Goal: Check status: Check status

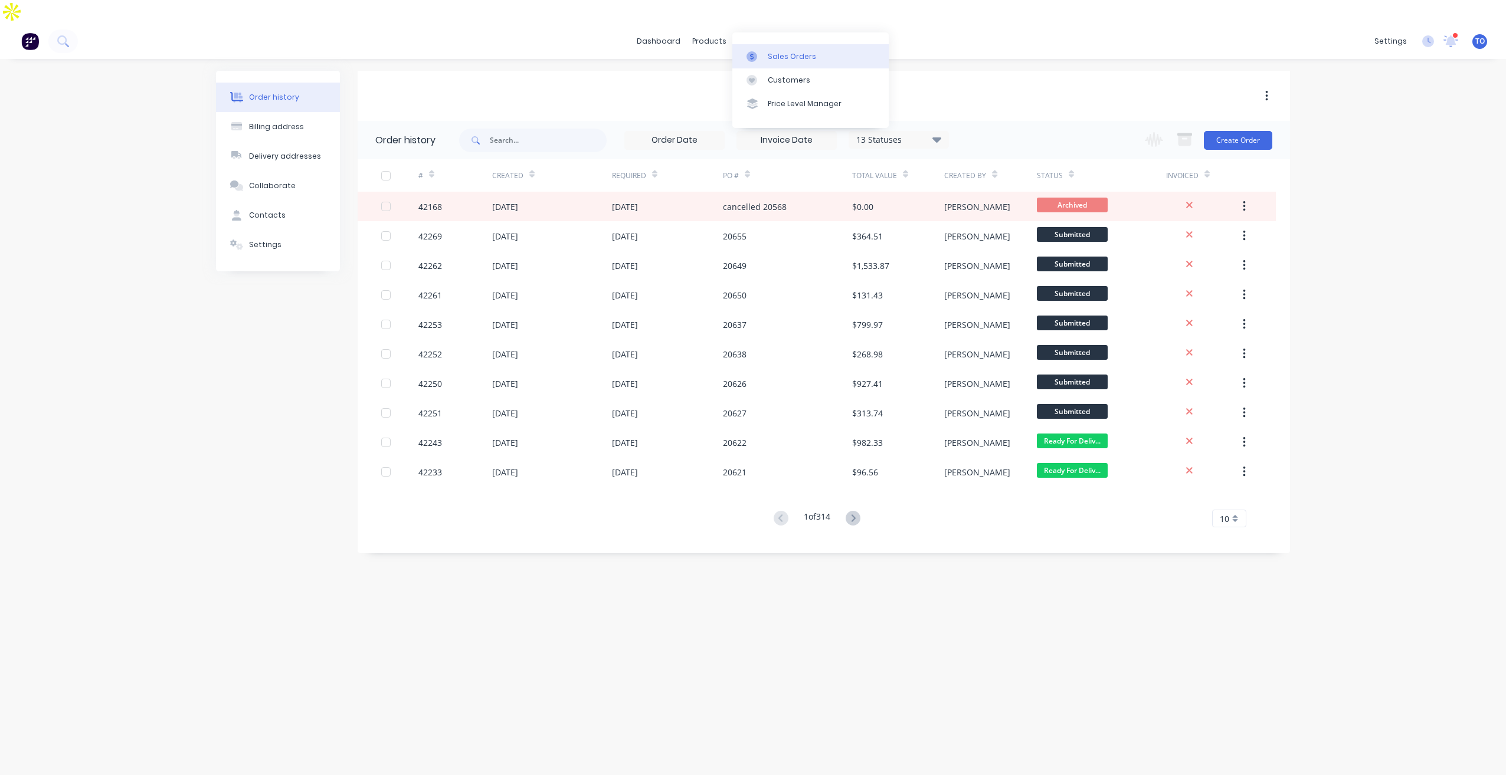
click at [792, 64] on link "Sales Orders" at bounding box center [810, 56] width 156 height 24
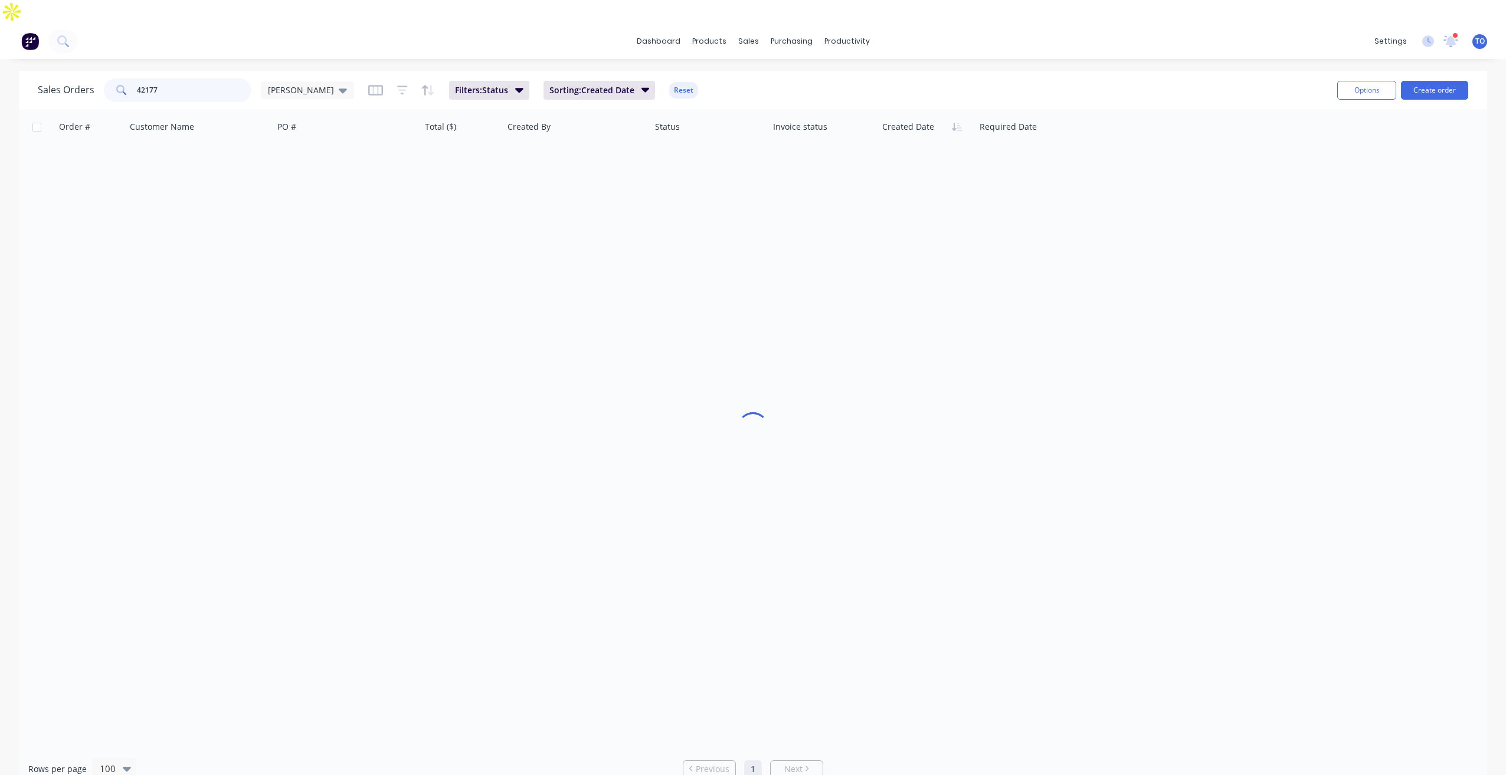
drag, startPoint x: 203, startPoint y: 74, endPoint x: 53, endPoint y: 78, distance: 150.0
click at [65, 78] on div "Sales Orders 42177 Tobias Filters: Status Sorting: Created Date Reset" at bounding box center [683, 90] width 1290 height 29
click at [188, 78] on input "42278" at bounding box center [194, 90] width 115 height 24
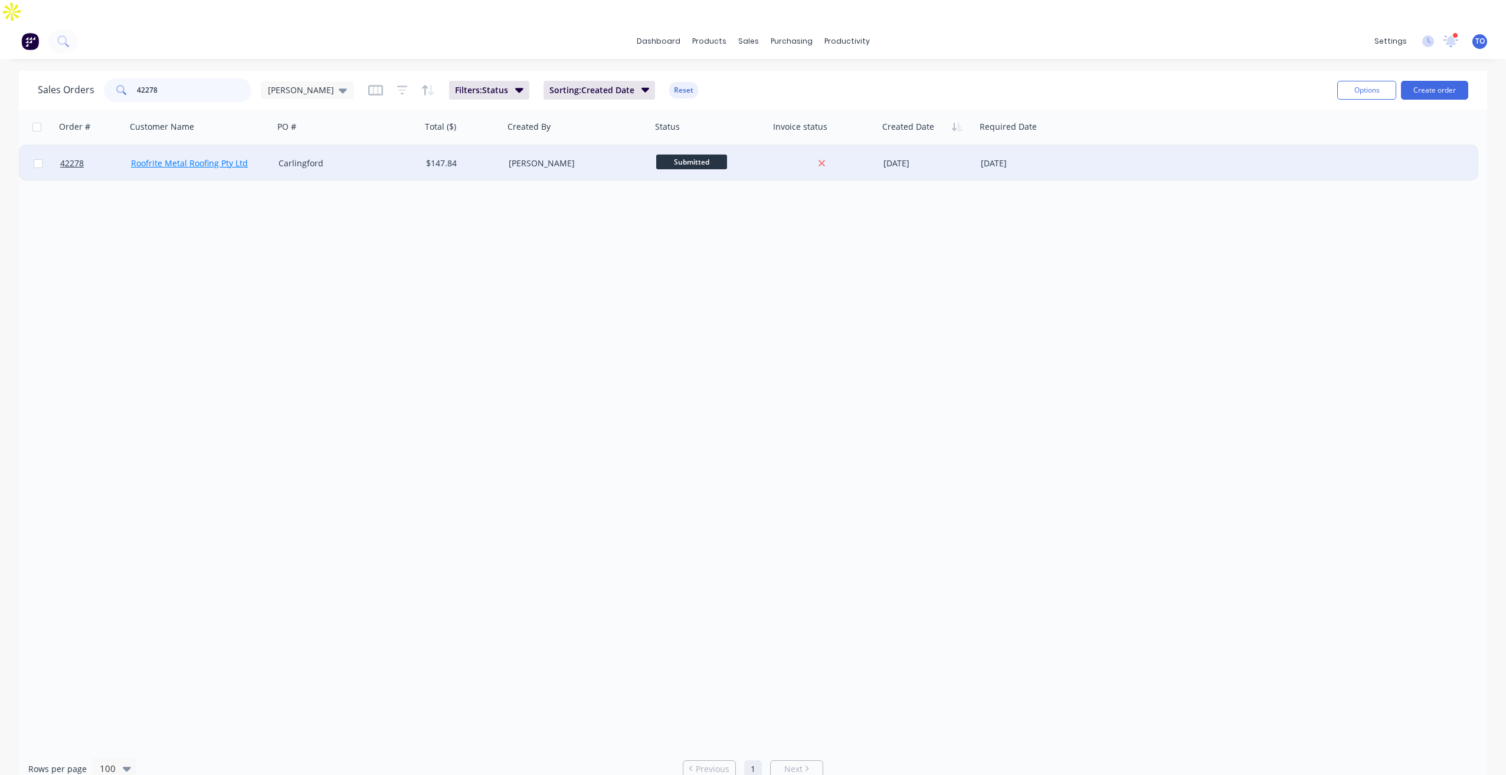
type input "42278"
click at [213, 158] on link "Roofrite Metal Roofing Pty Ltd" at bounding box center [189, 163] width 117 height 11
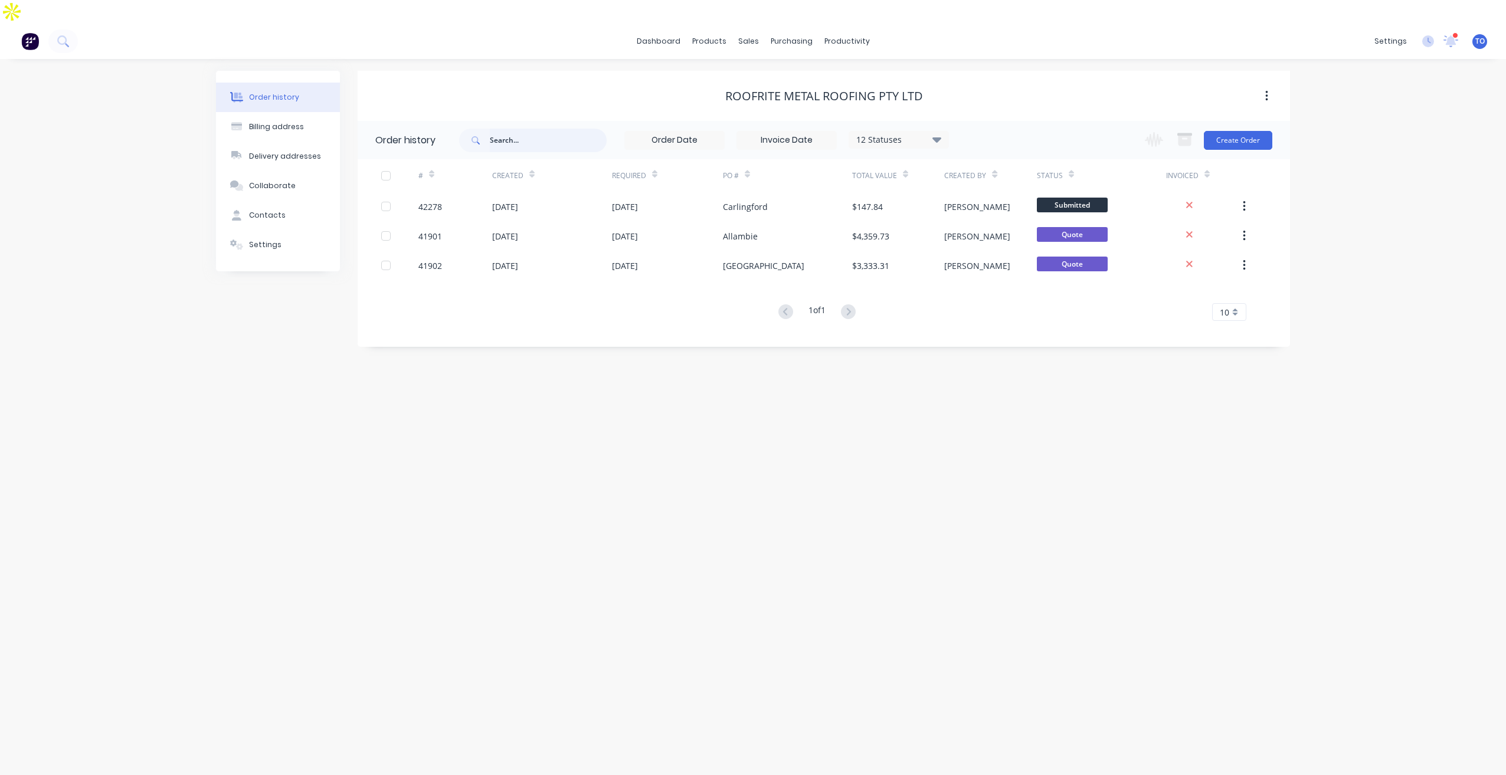
click at [551, 129] on input "text" at bounding box center [548, 141] width 117 height 24
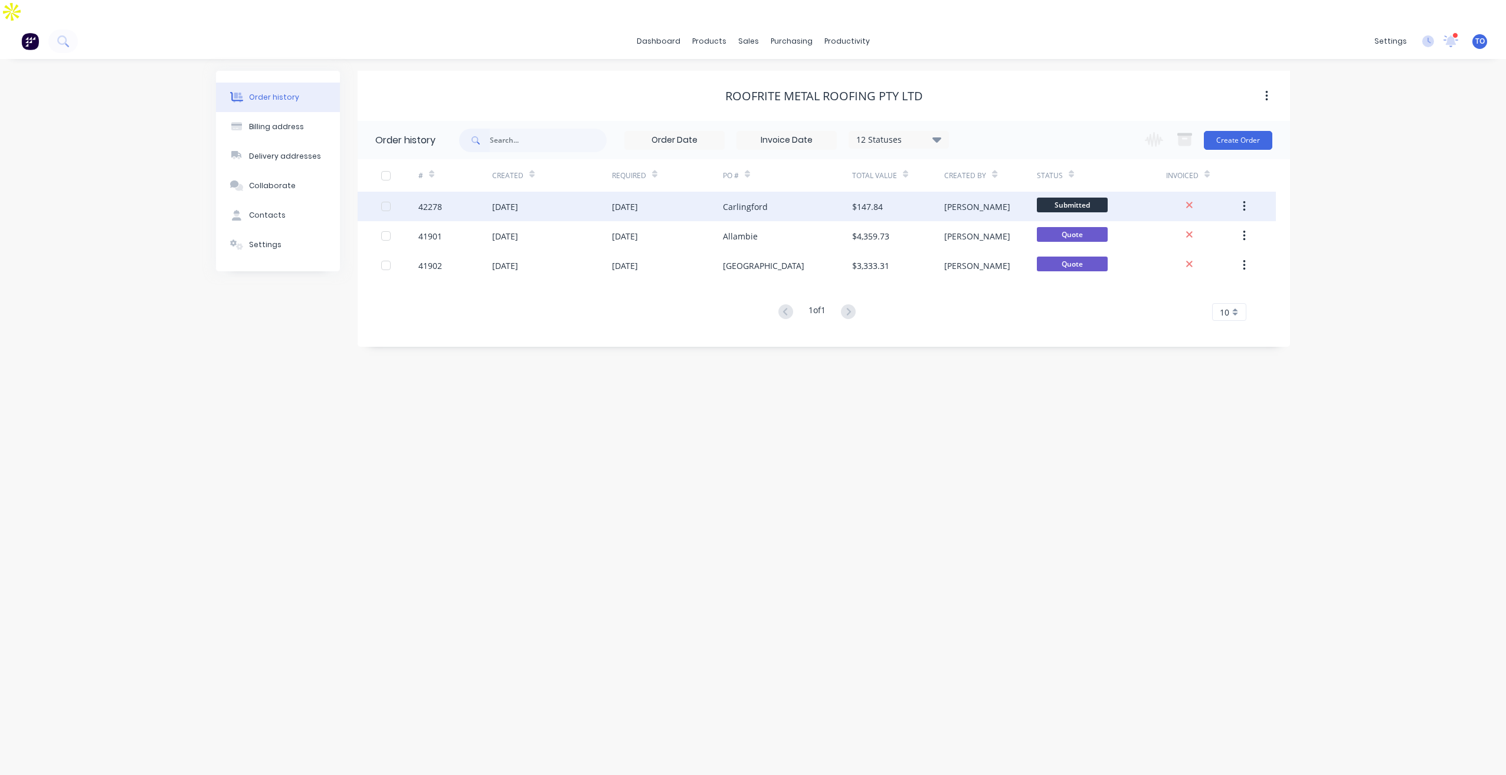
click at [587, 192] on div "[DATE]" at bounding box center [552, 207] width 120 height 30
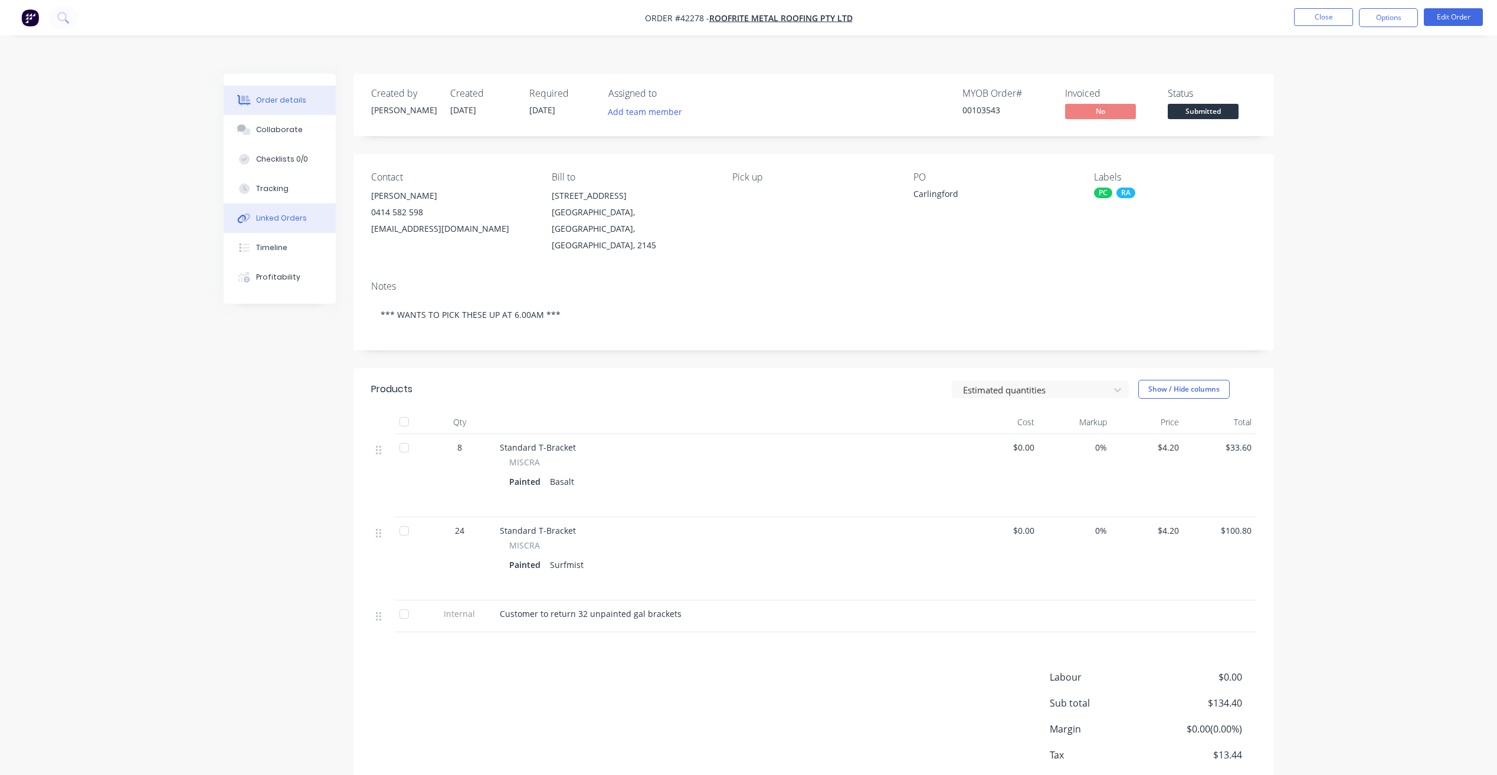
click at [280, 213] on div "Linked Orders" at bounding box center [281, 218] width 51 height 11
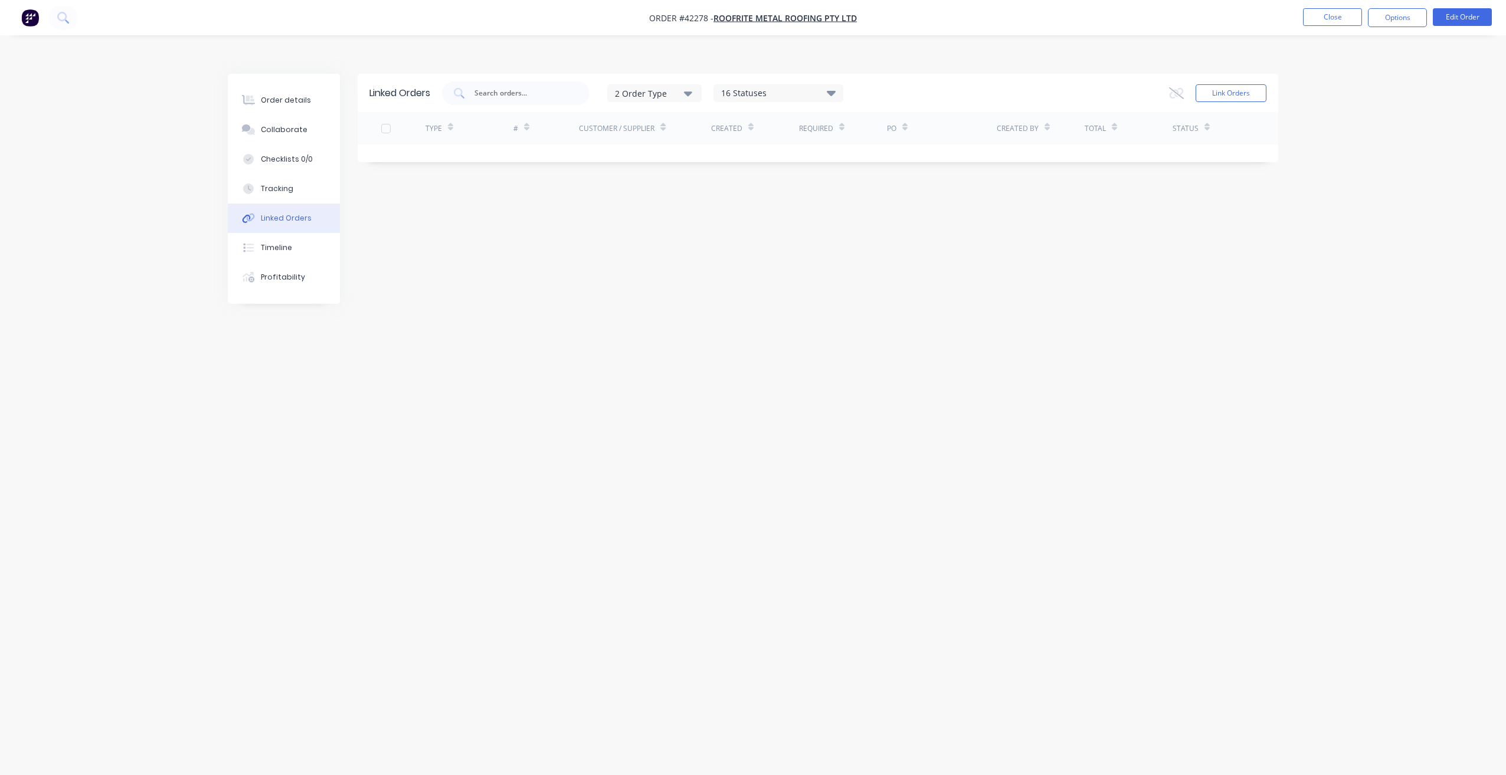
click at [770, 87] on div "16 Statuses" at bounding box center [778, 93] width 129 height 13
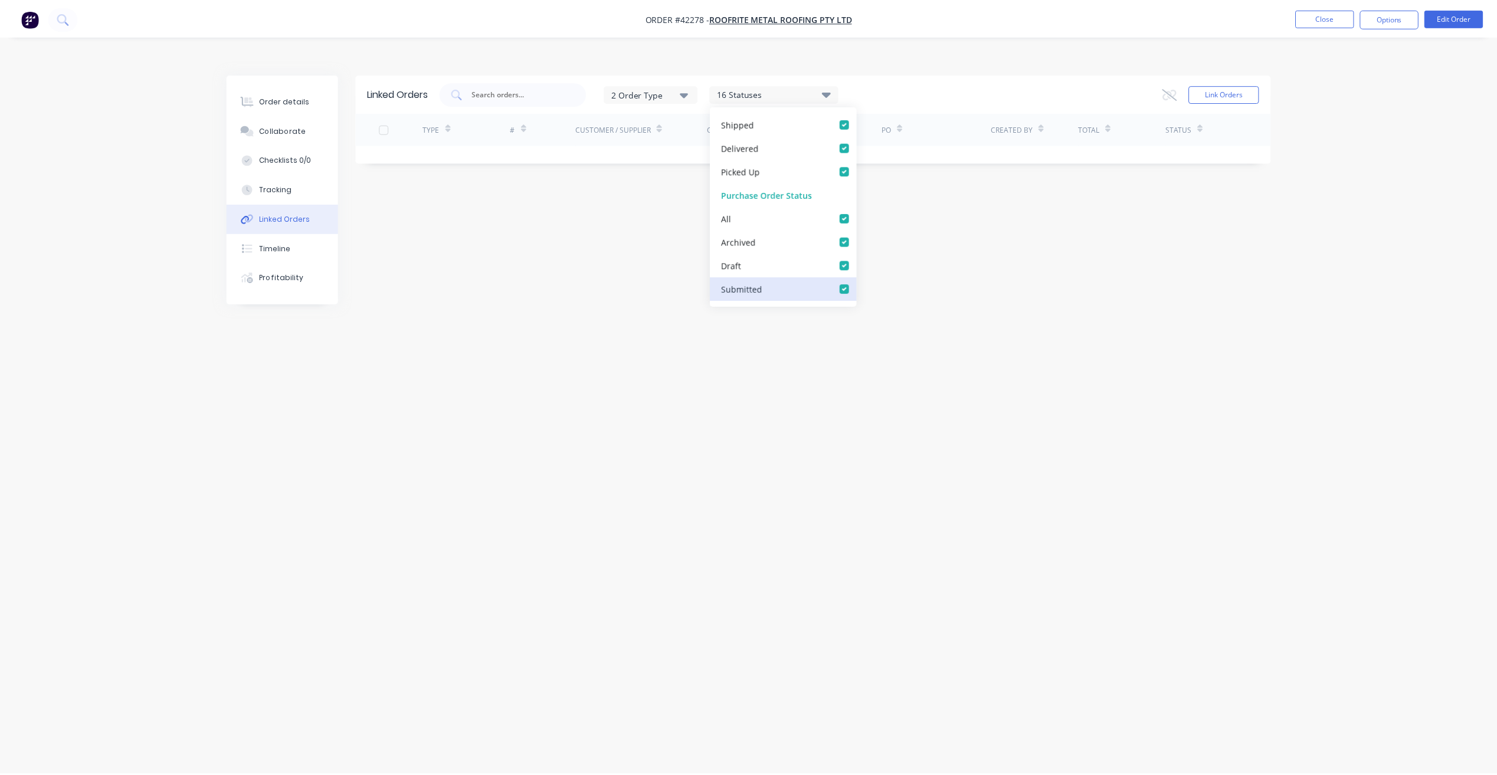
scroll to position [271, 0]
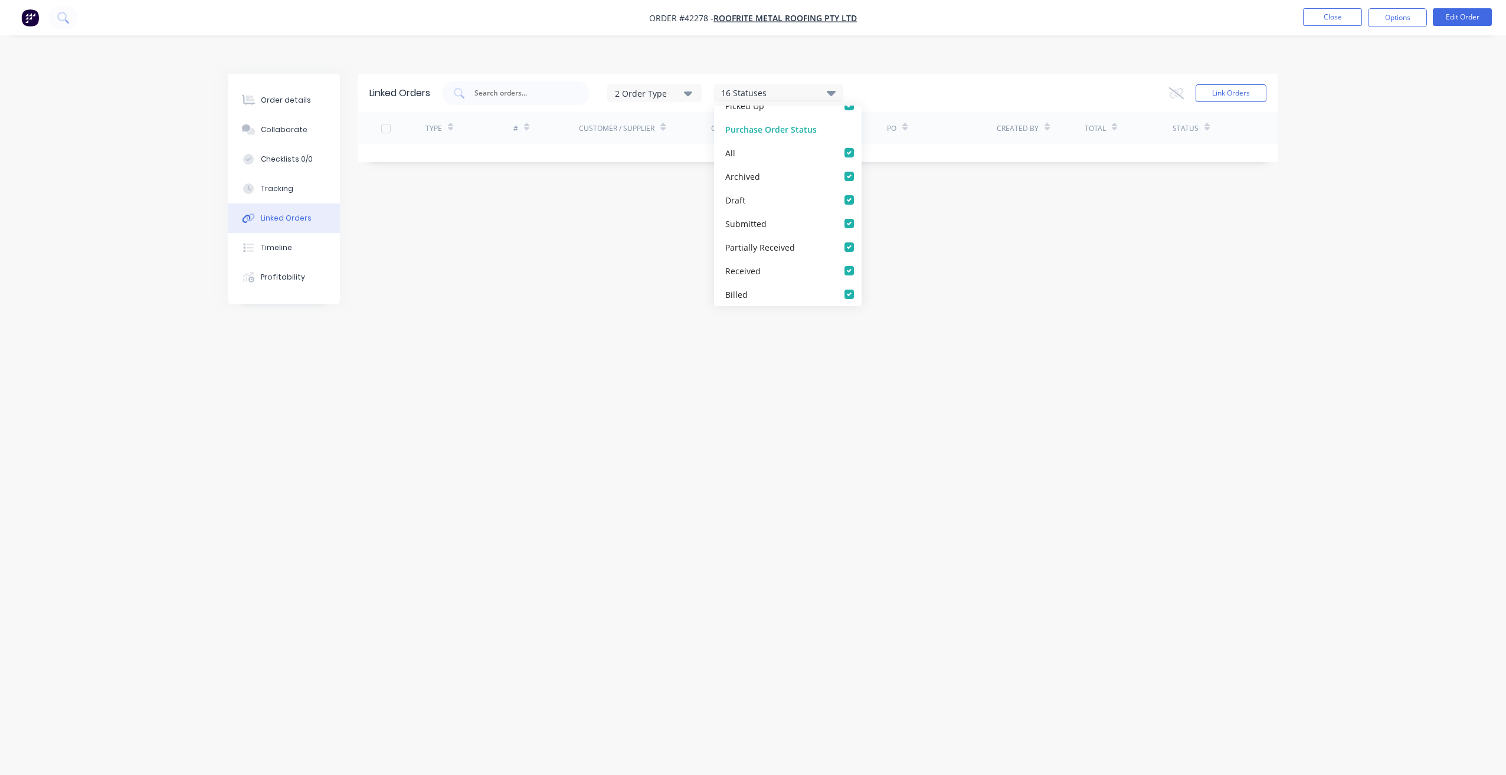
click at [407, 217] on div "Linked Orders 2 Order Type 16 Statuses Sales Order Status All Archived Draft Qu…" at bounding box center [753, 389] width 1050 height 630
click at [281, 86] on button "Order details" at bounding box center [284, 101] width 112 height 30
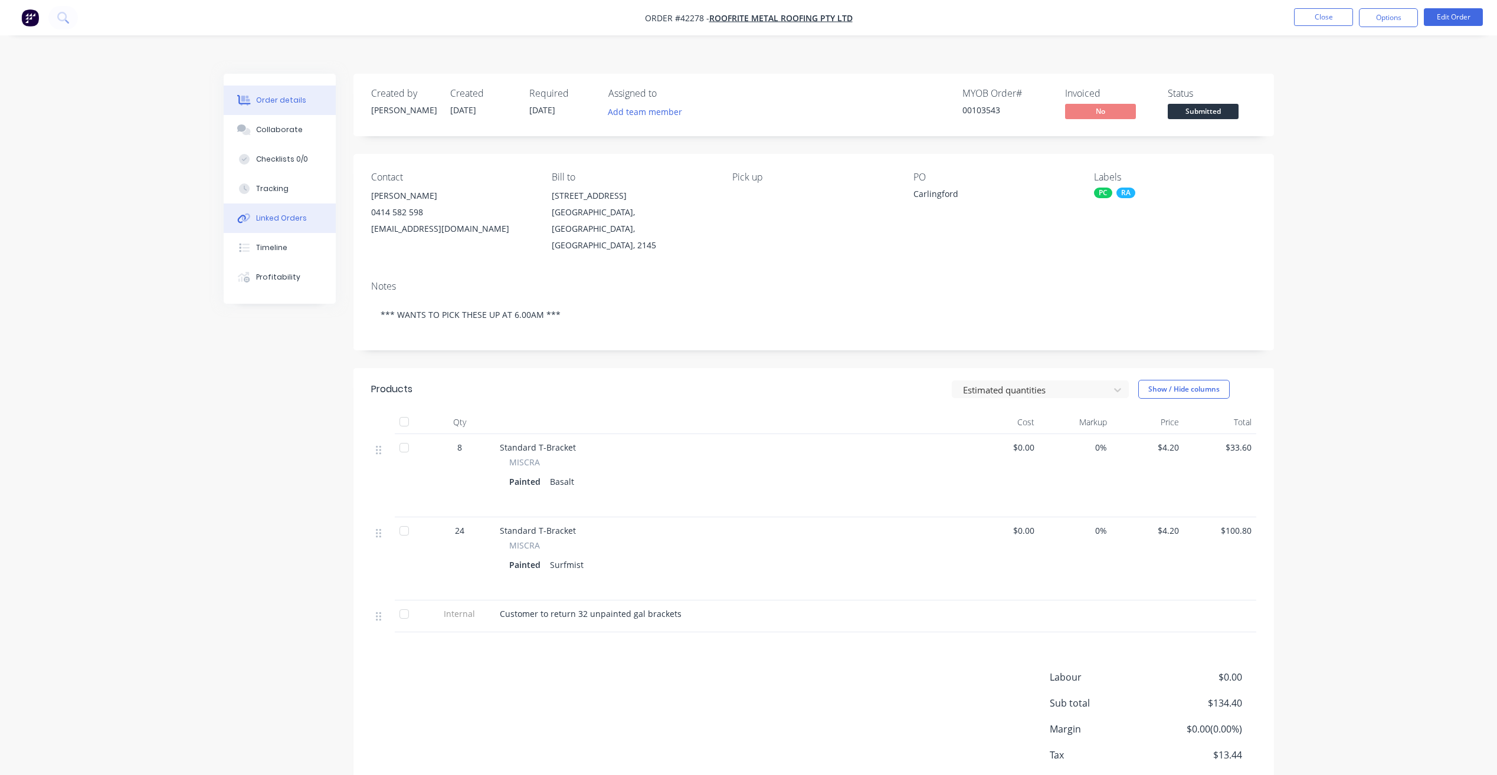
click at [297, 213] on div "Linked Orders" at bounding box center [281, 218] width 51 height 11
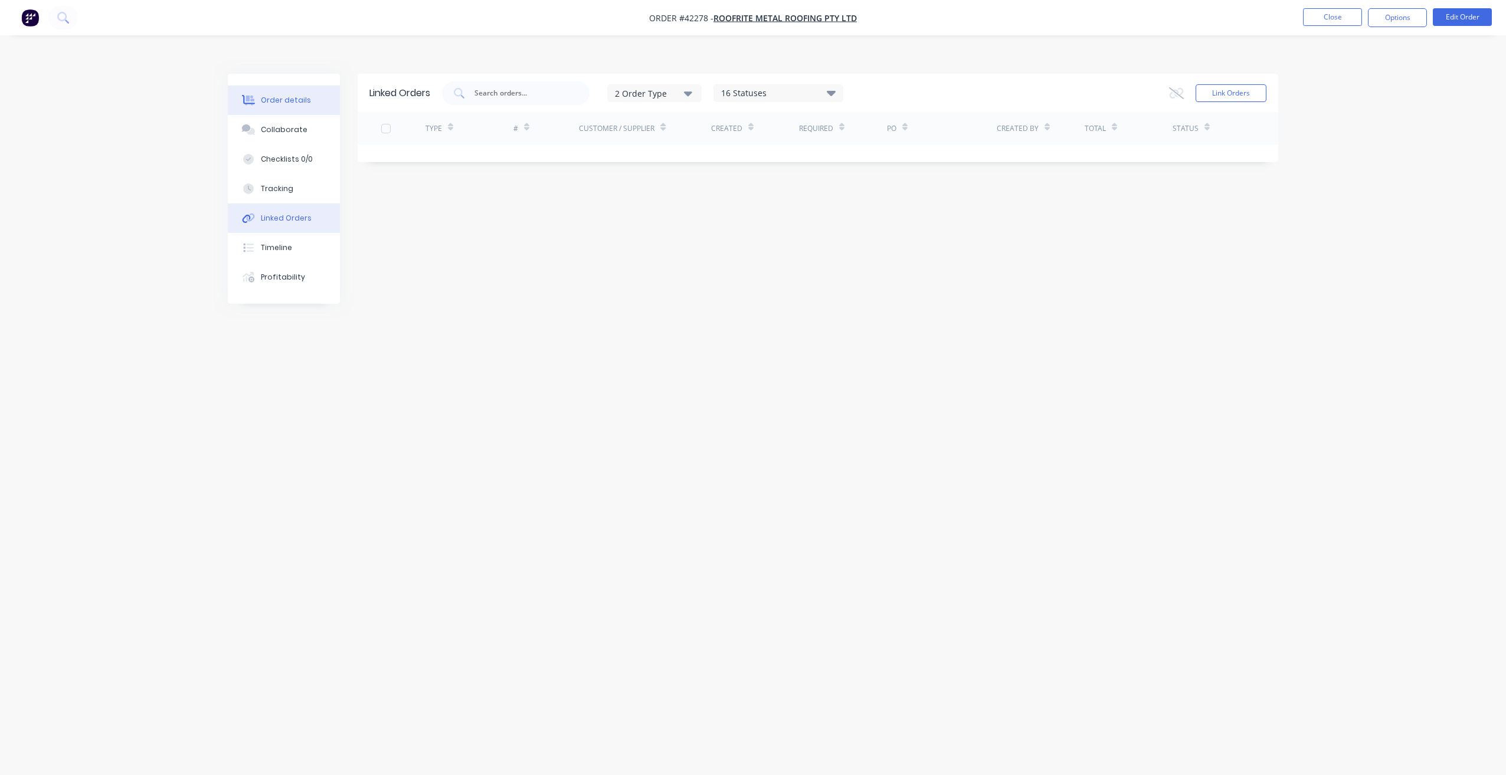
click at [294, 86] on button "Order details" at bounding box center [284, 101] width 112 height 30
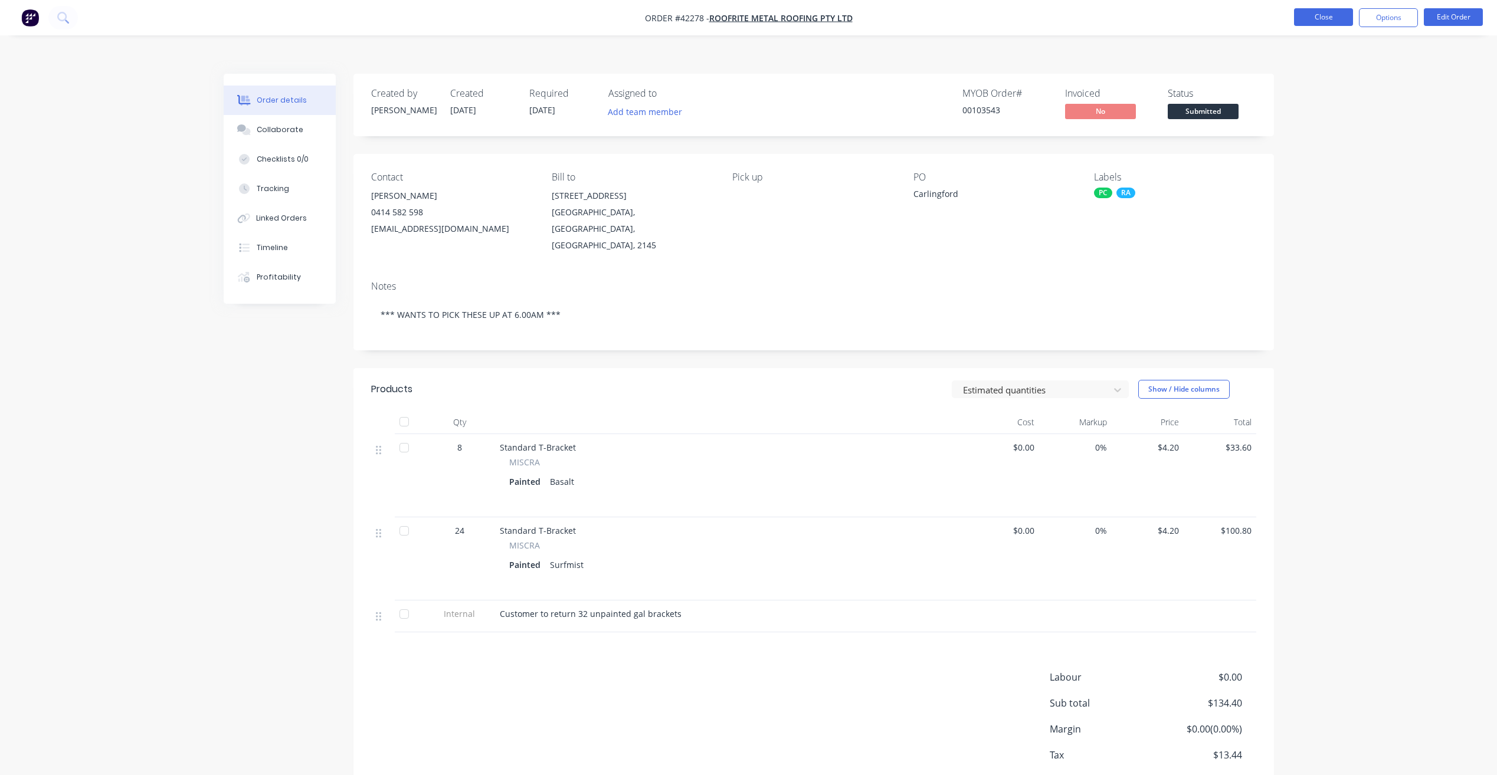
click at [1302, 12] on button "Close" at bounding box center [1323, 17] width 59 height 18
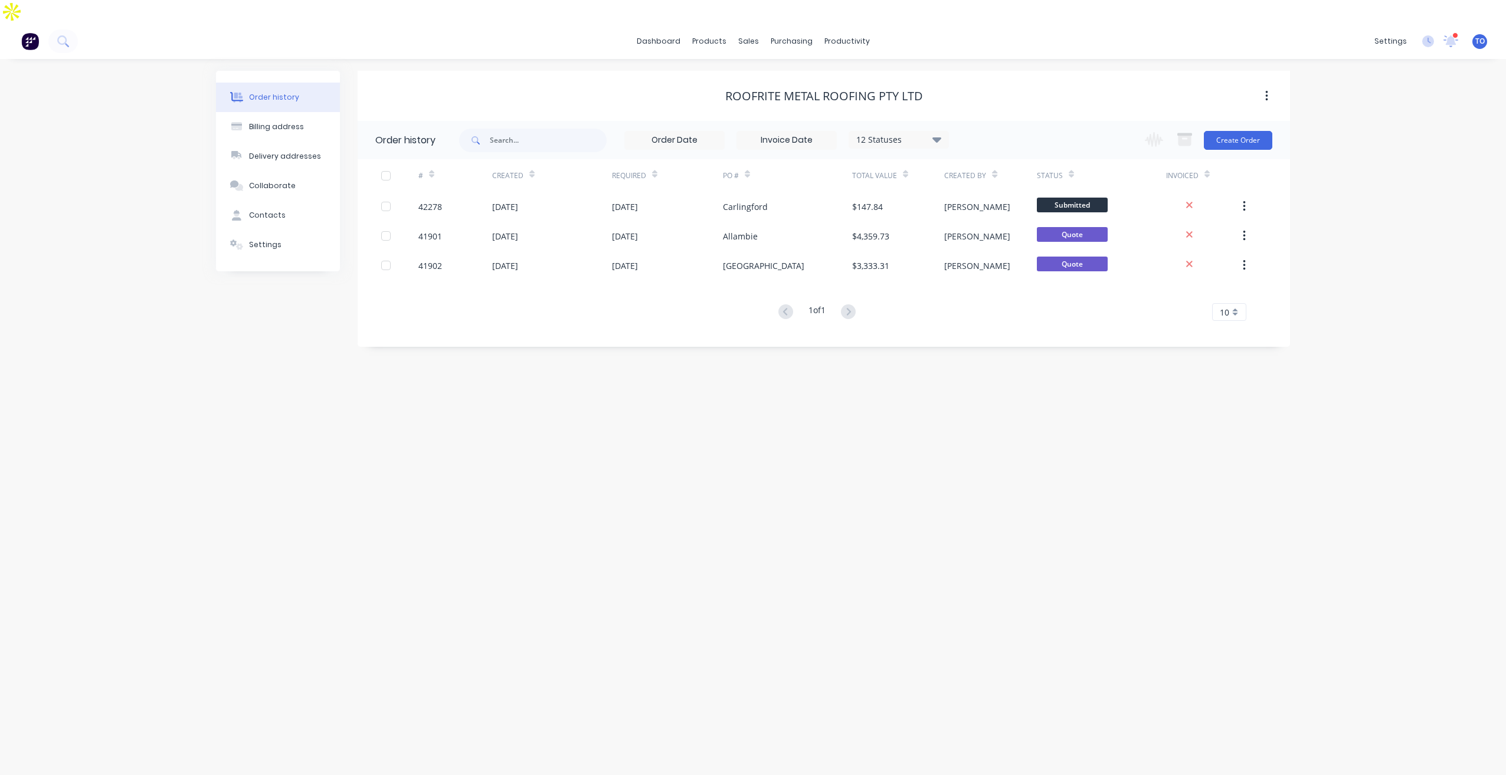
click at [937, 132] on icon at bounding box center [936, 139] width 9 height 14
click at [968, 270] on div "All" at bounding box center [923, 282] width 148 height 24
click at [974, 270] on div "All" at bounding box center [923, 282] width 148 height 24
click at [996, 276] on label at bounding box center [996, 276] width 0 height 0
click at [996, 276] on input "checkbox" at bounding box center [1000, 281] width 9 height 11
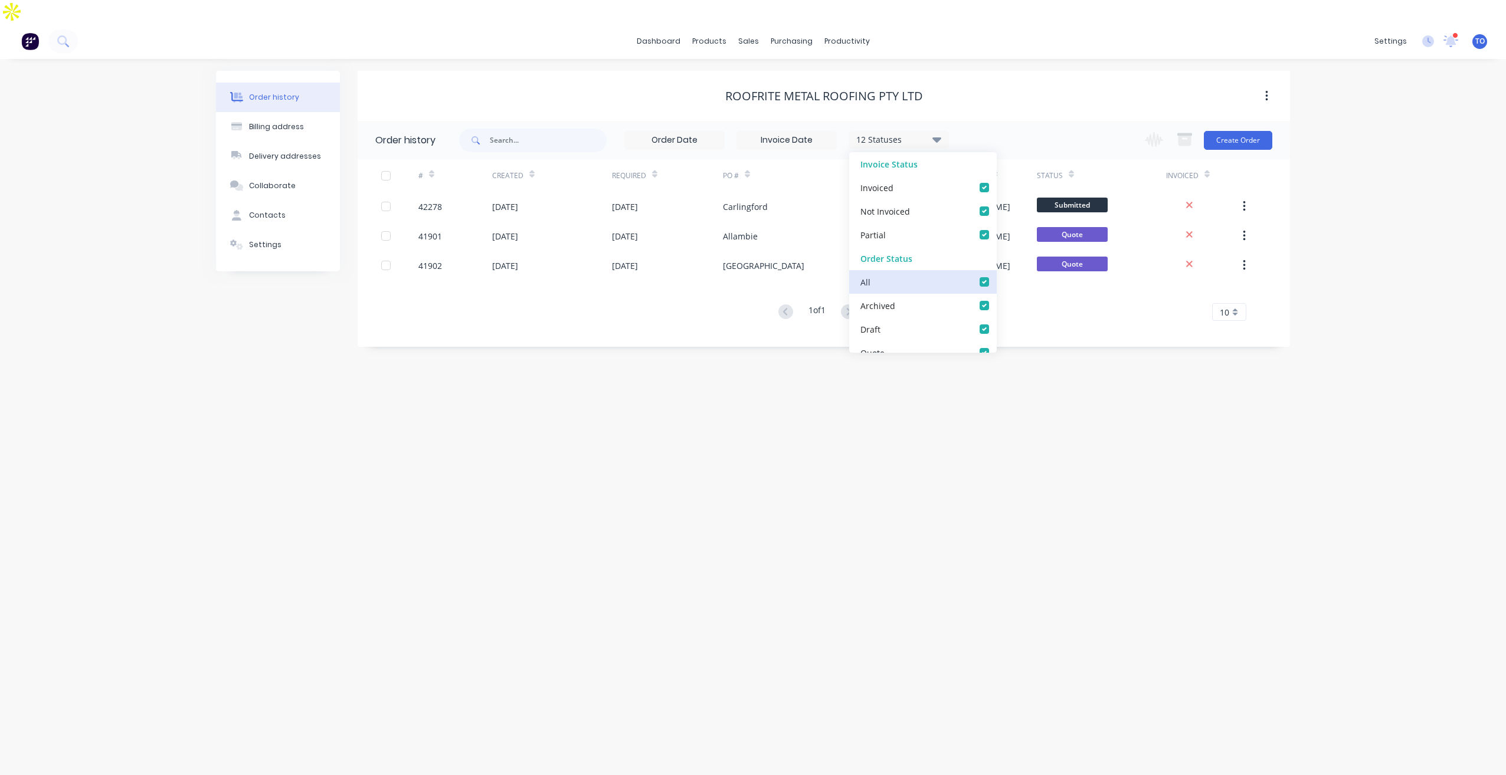
checkbox input "true"
click at [1319, 209] on div "Order history Billing address Delivery addresses Collaborate Contacts Settings …" at bounding box center [753, 429] width 1506 height 740
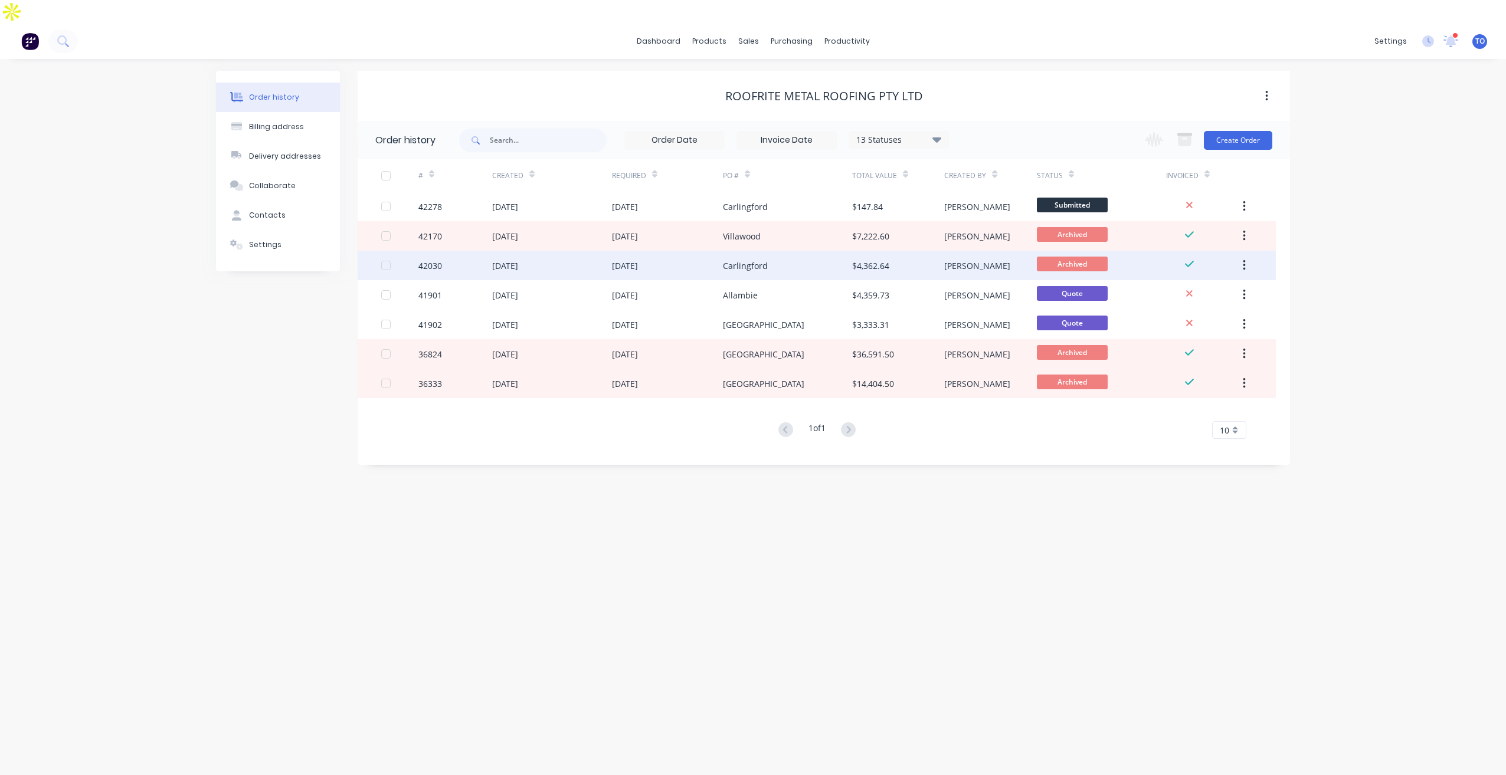
click at [747, 260] on div "Carlingford" at bounding box center [745, 266] width 45 height 12
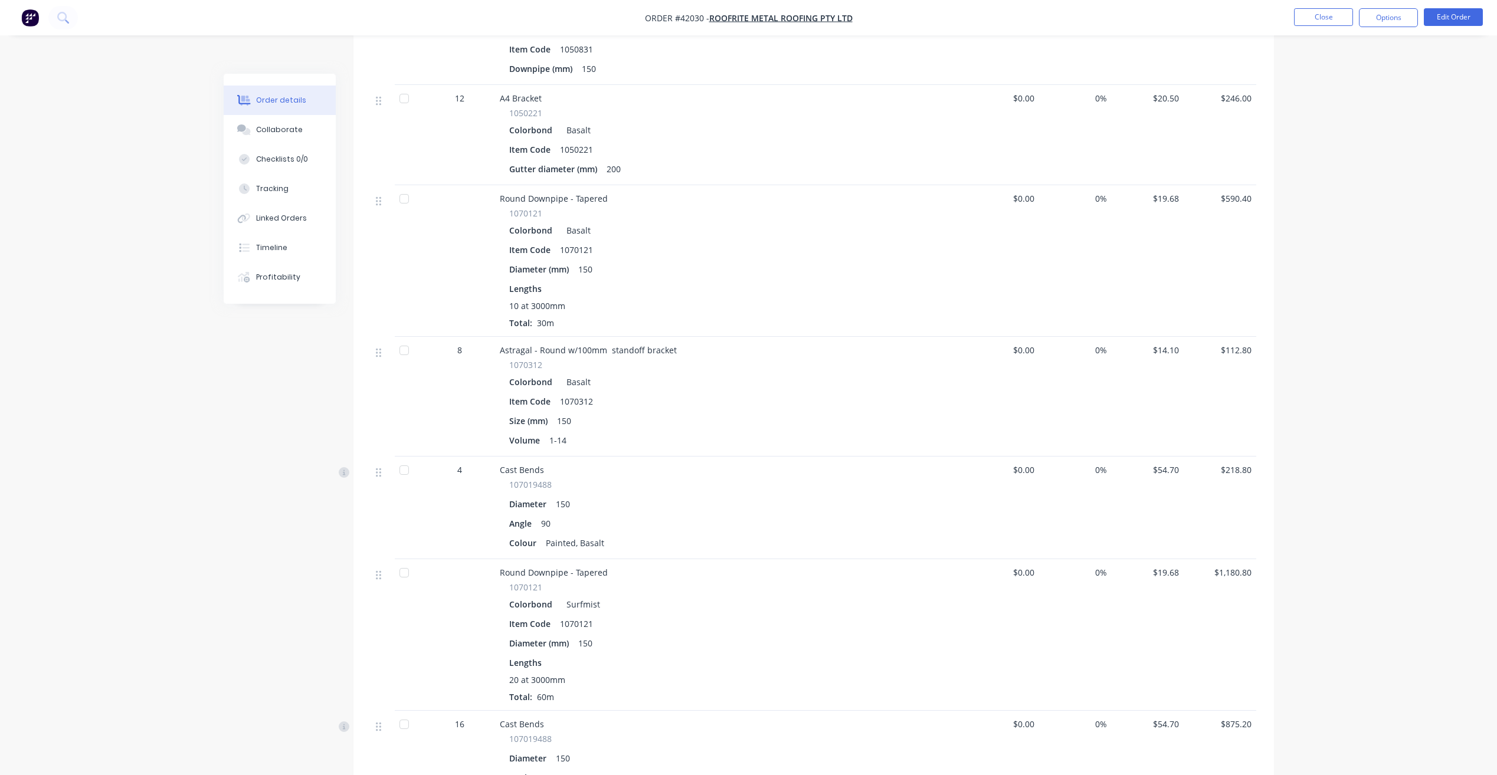
scroll to position [777, 0]
